Goal: Check status: Check status

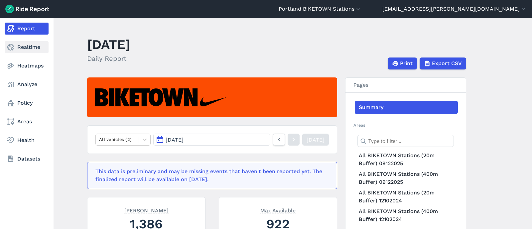
click at [13, 46] on use at bounding box center [10, 47] width 7 height 7
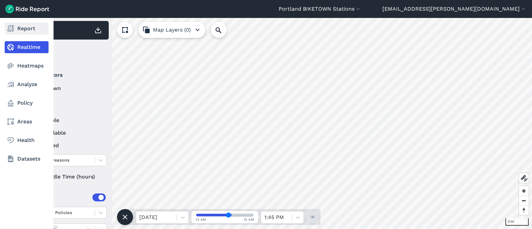
click at [31, 23] on link "Report" at bounding box center [27, 29] width 44 height 12
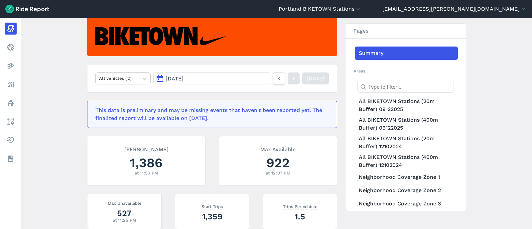
scroll to position [62, 0]
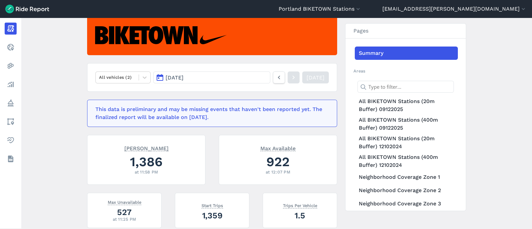
click at [340, 137] on div "All vehicles (2) [DATE] [DATE] This data is preliminary and may be missing even…" at bounding box center [276, 222] width 379 height 415
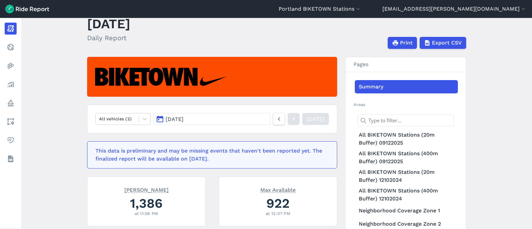
scroll to position [61, 0]
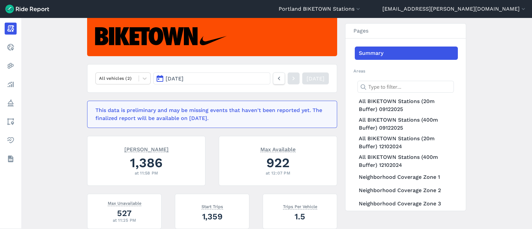
click at [208, 82] on button "[DATE]" at bounding box center [211, 79] width 117 height 12
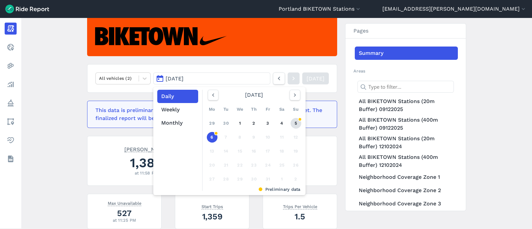
click at [291, 121] on link "5" at bounding box center [296, 123] width 11 height 11
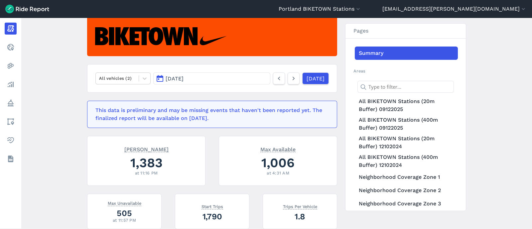
click at [250, 82] on button "[DATE]" at bounding box center [211, 79] width 117 height 12
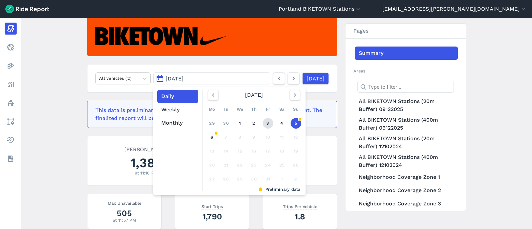
click at [269, 124] on link "3" at bounding box center [268, 123] width 11 height 11
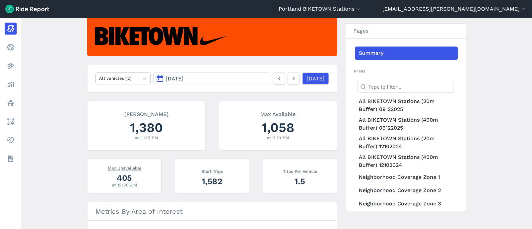
click at [253, 77] on button "[DATE]" at bounding box center [211, 79] width 117 height 12
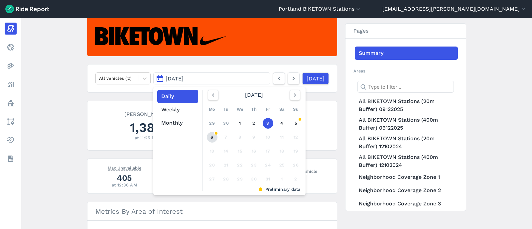
click at [209, 134] on link "6" at bounding box center [212, 137] width 11 height 11
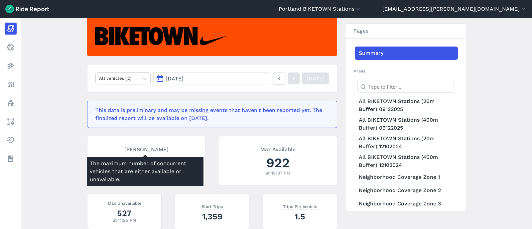
click at [170, 147] on div "[PERSON_NAME]" at bounding box center [146, 150] width 102 height 8
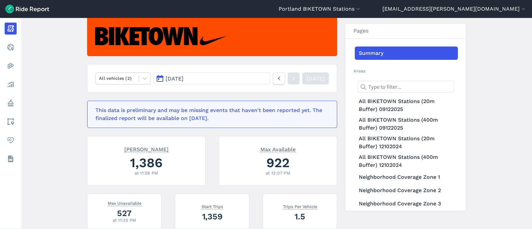
click at [206, 155] on div "[PERSON_NAME] 1,386 at 11:58 PM Max Available 922 at 12:07 PM" at bounding box center [208, 165] width 258 height 58
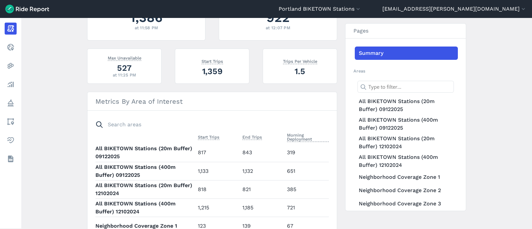
click at [488, 119] on main "[DATE] Daily Report Print Export CSV All vehicles (2) [DATE] [DATE] This data i…" at bounding box center [276, 123] width 511 height 211
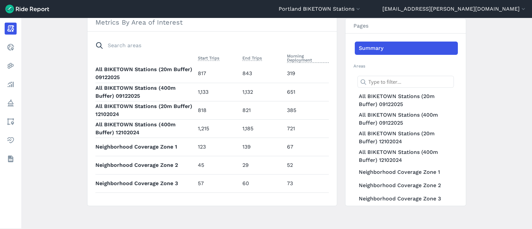
click at [286, 74] on td "319" at bounding box center [306, 74] width 45 height 18
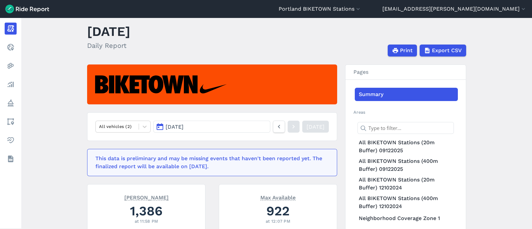
scroll to position [0, 0]
